Goal: Task Accomplishment & Management: Use online tool/utility

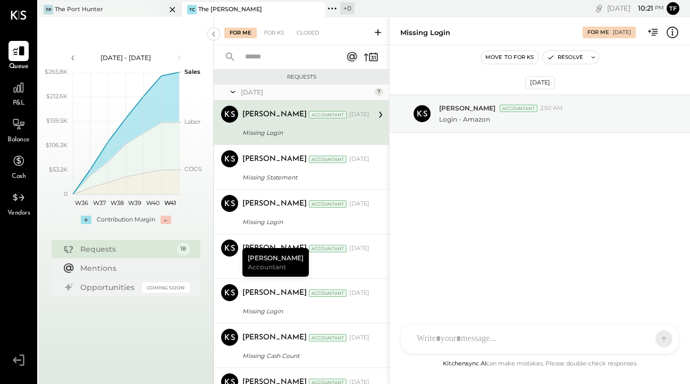
click at [86, 7] on div "The Port Hunter" at bounding box center [79, 9] width 48 height 9
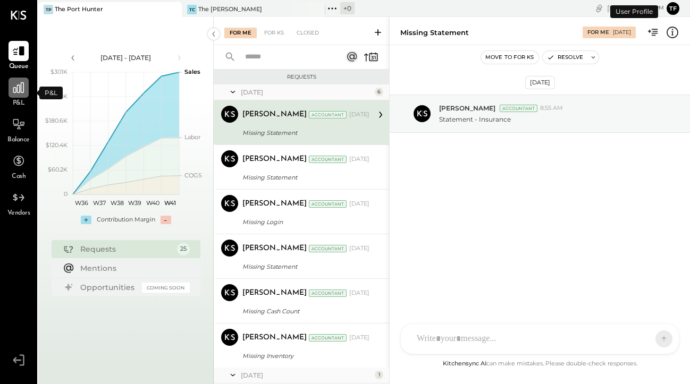
click at [22, 87] on icon at bounding box center [19, 88] width 14 height 14
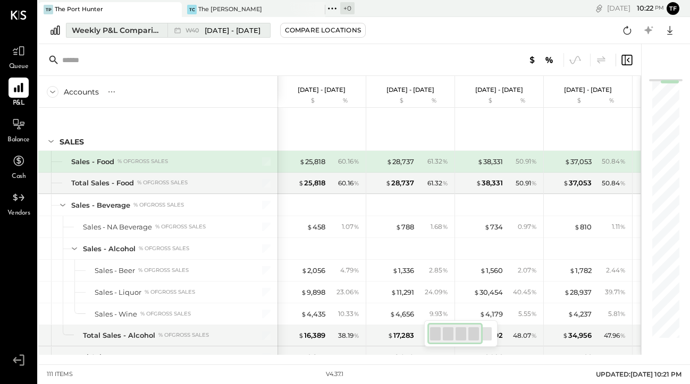
click at [227, 30] on span "[DATE] - [DATE]" at bounding box center [233, 31] width 56 height 10
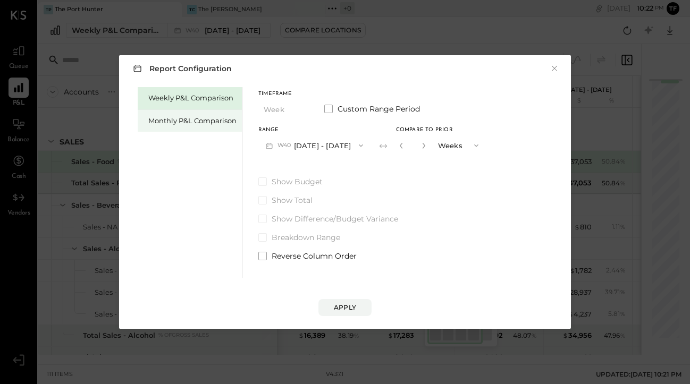
click at [209, 122] on div "Monthly P&L Comparison" at bounding box center [192, 121] width 88 height 10
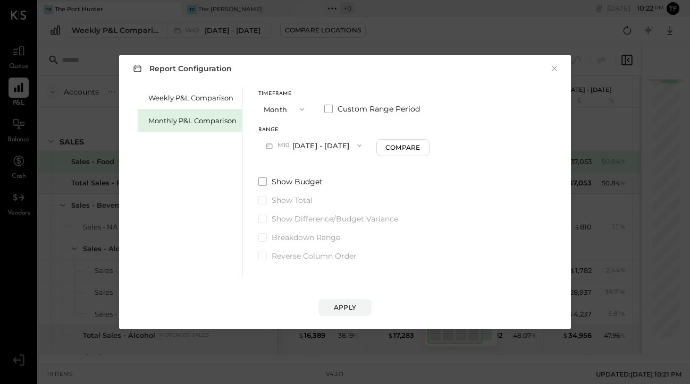
click at [295, 114] on button "Month" at bounding box center [284, 109] width 53 height 20
click at [293, 165] on div "Year" at bounding box center [285, 166] width 52 height 19
click at [347, 305] on div "Apply" at bounding box center [345, 307] width 22 height 9
